Goal: Task Accomplishment & Management: Use online tool/utility

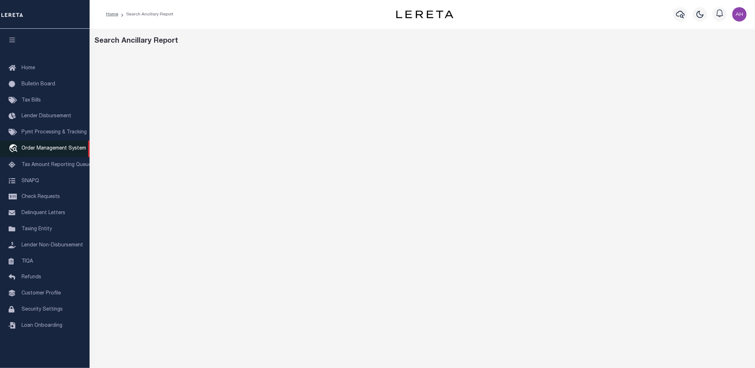
click at [38, 147] on span "Order Management System" at bounding box center [54, 148] width 65 height 5
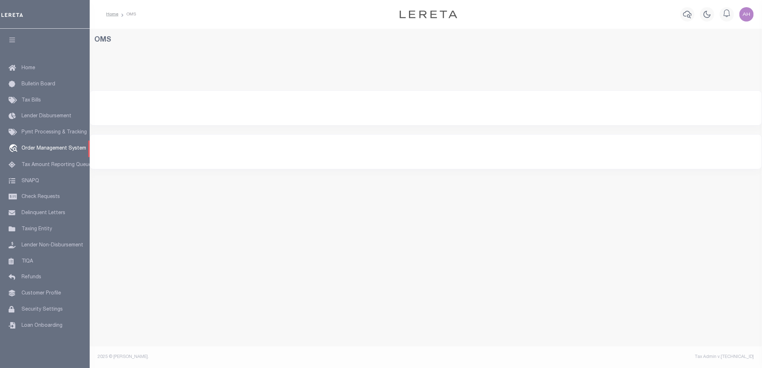
select select "200"
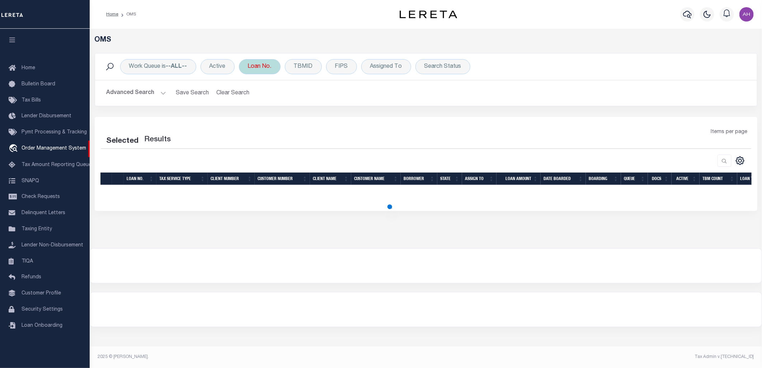
select select "200"
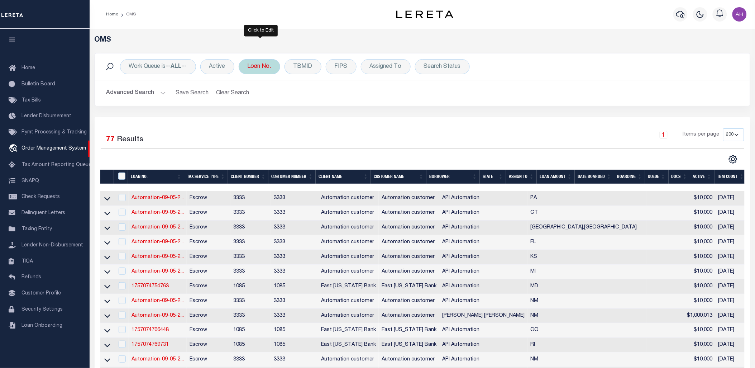
click at [272, 70] on div "Loan No." at bounding box center [260, 66] width 42 height 15
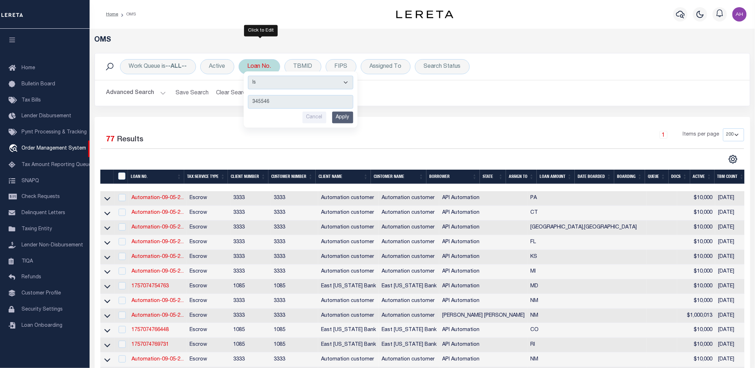
type input "345546"
click at [346, 120] on input "Apply" at bounding box center [342, 118] width 21 height 12
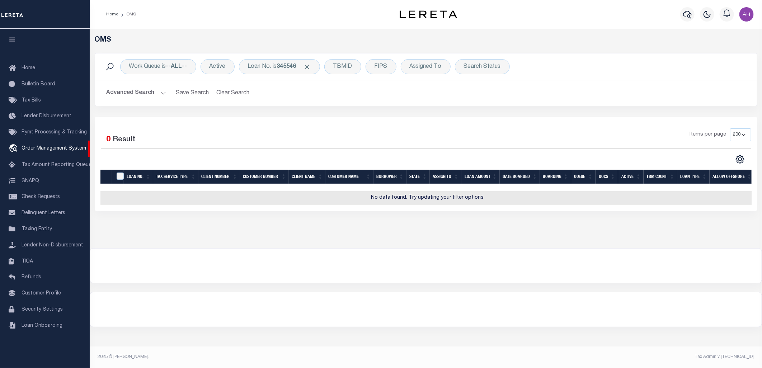
click at [155, 91] on button "Advanced Search" at bounding box center [136, 93] width 60 height 14
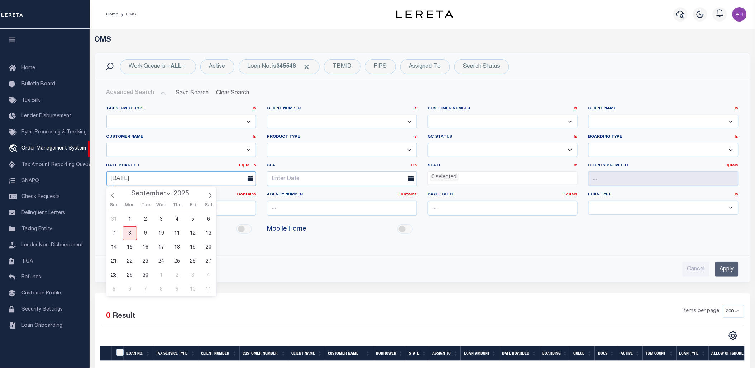
click at [138, 177] on input "[DATE]" at bounding box center [181, 178] width 150 height 15
click at [724, 274] on input "Apply" at bounding box center [727, 269] width 23 height 15
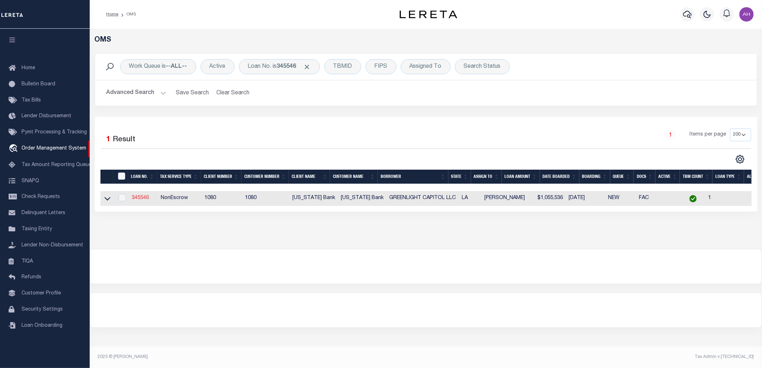
click at [138, 199] on link "345546" at bounding box center [140, 197] width 17 height 5
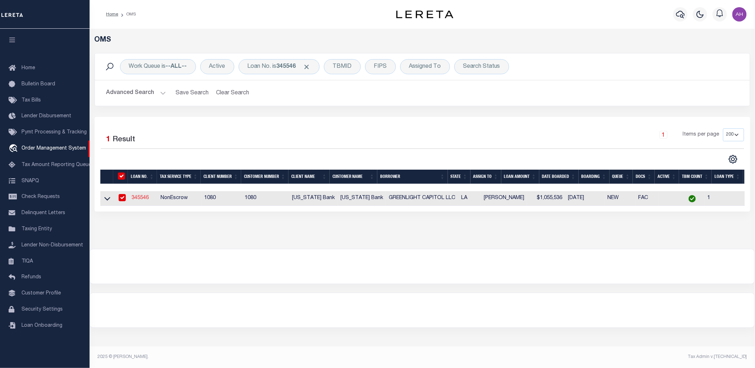
type input "345546"
type input "GREENLIGHT CAPITOL LLC"
select select
select select "10"
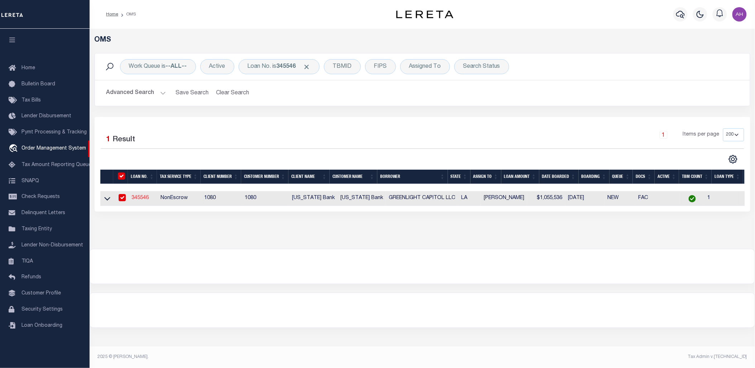
select select "NonEscrow"
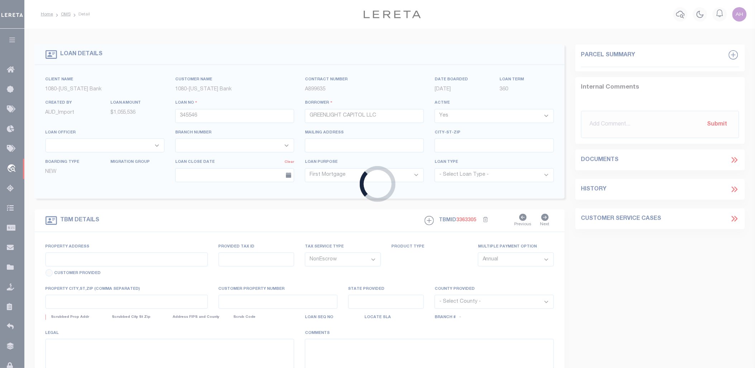
type input "[STREET_ADDRESS][PERSON_NAME]"
type input "32183080011"
select select
type input "RUSTON LA 71270"
type input "260495658"
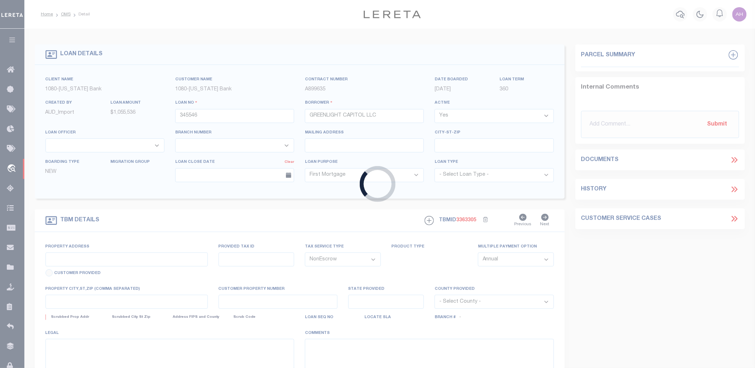
type input "LA"
select select
select select "1570"
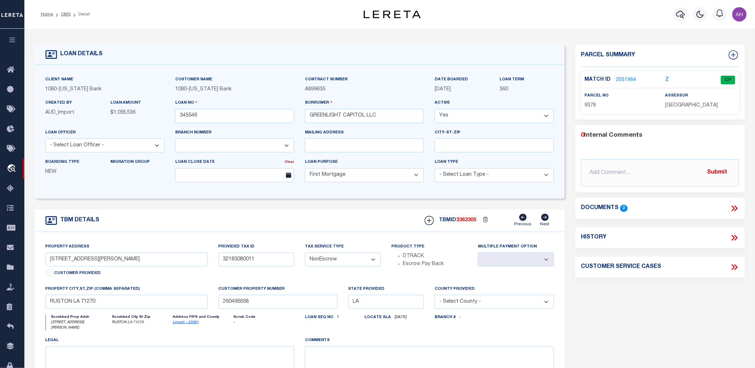
click at [625, 77] on link "2051964" at bounding box center [627, 80] width 20 height 8
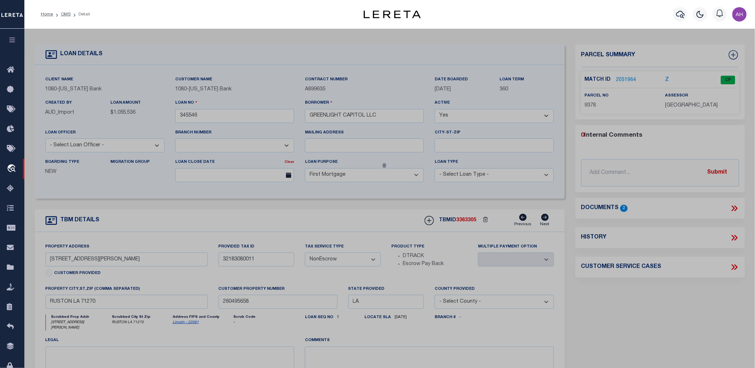
checkbox input "false"
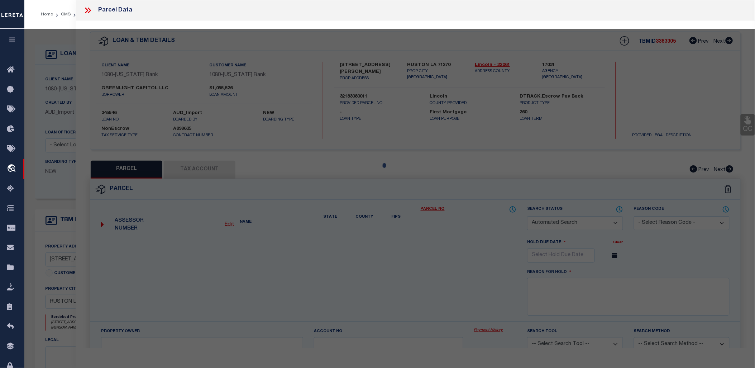
select select "CP"
type input "Greenlight Capital LLC & JS And KC Stable LLC"
select select "AGW"
select select "ADD"
type input "130 & 132 [PERSON_NAME]"
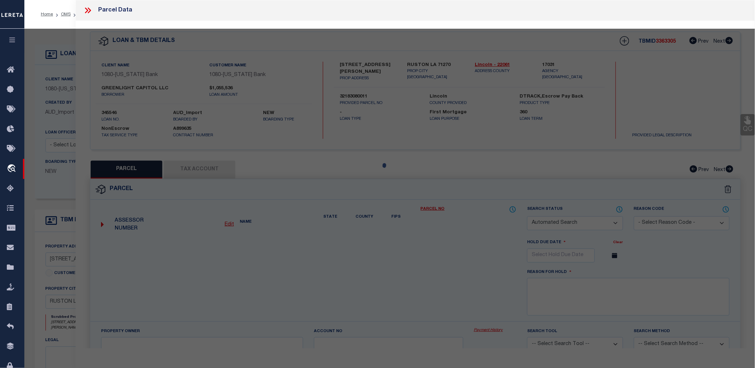
type input "RUSTON LA 71270"
type textarea "A certain tr. of land contg. 10.03 acres m/l and being sit. in the W/2 of SE of…"
type textarea "MC Reviewed on [DATE] and is a WOP. MC Reviewed on [DATE] and is a WOP. Updated…"
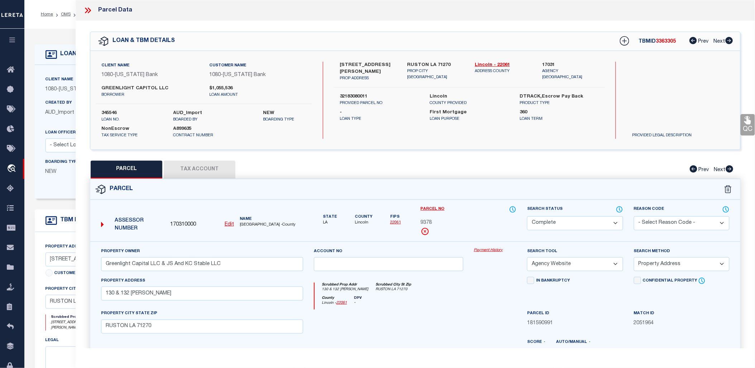
click at [214, 173] on button "Tax Account" at bounding box center [200, 170] width 72 height 18
select select "100"
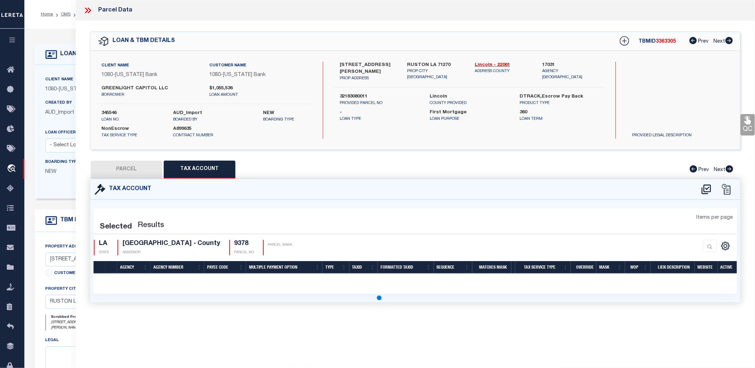
select select "100"
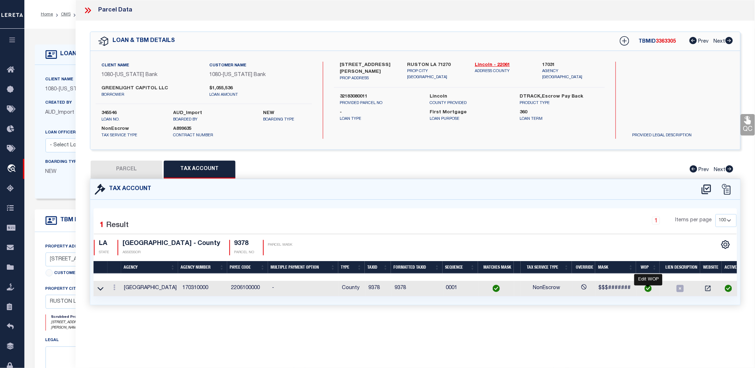
click at [650, 288] on img "" at bounding box center [648, 288] width 7 height 7
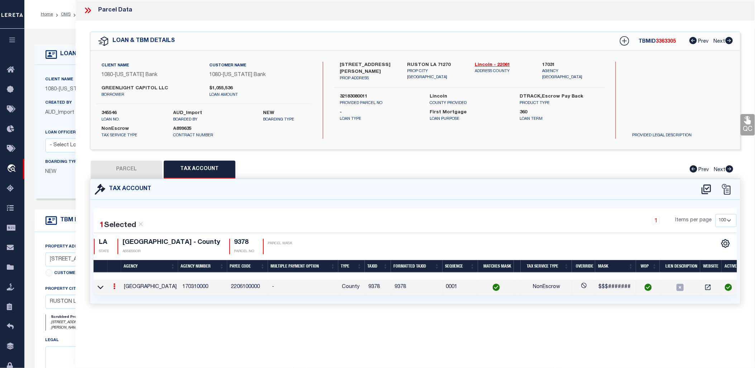
checkbox input "true"
radio input "true"
type input "[DATE]"
type textarea "This parcel was flagged as Parent Parcel, by request this Tax Account has been …"
type input "9378"
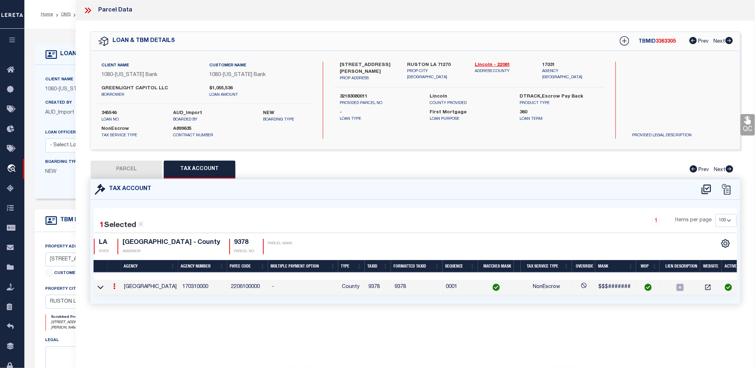
type textarea "$$$#######"
checkbox input "true"
type input "XXXXXXXXXX*"
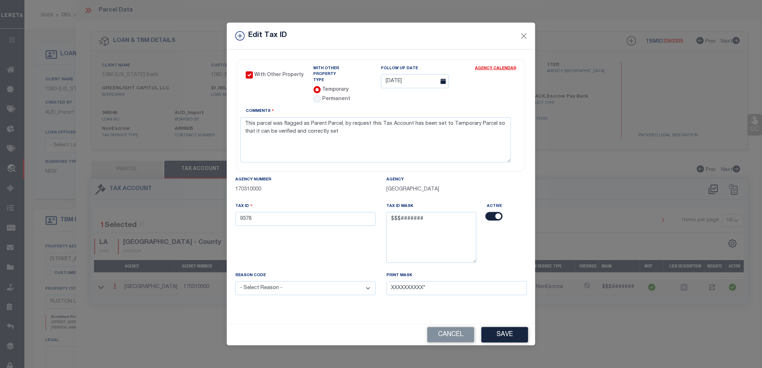
click at [281, 303] on div "Agency Number 170310000 Agency [GEOGRAPHIC_DATA] Tax ID 9378 Tax ID Mask $$$###…" at bounding box center [381, 241] width 302 height 131
